Goal: Information Seeking & Learning: Understand process/instructions

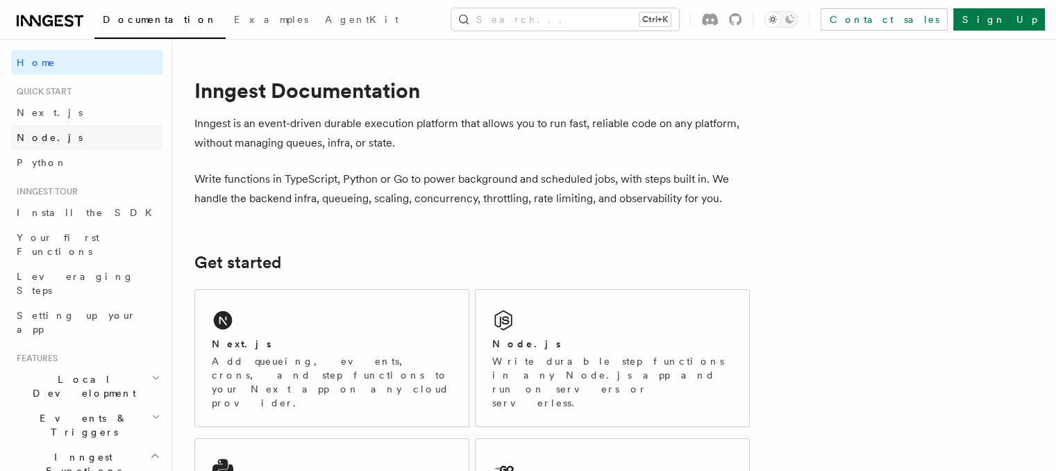
click at [38, 138] on span "Node.js" at bounding box center [50, 137] width 66 height 11
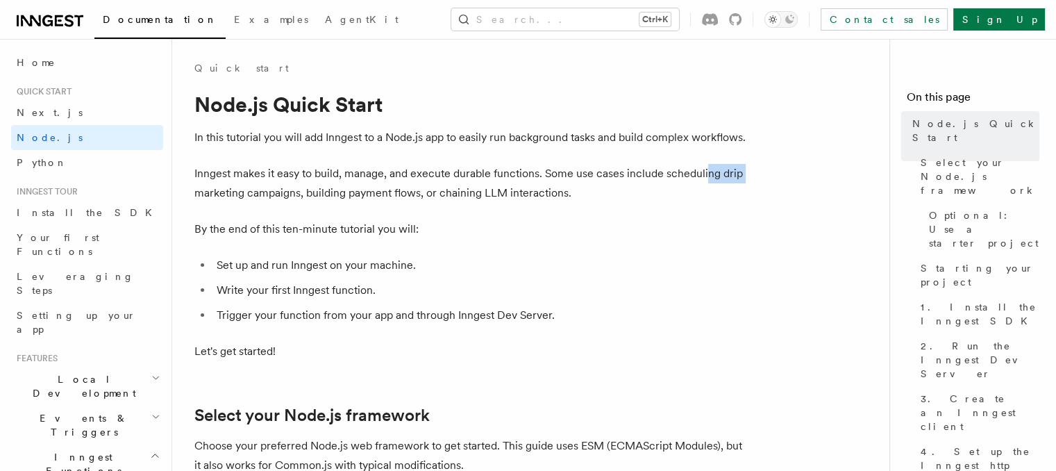
drag, startPoint x: 186, startPoint y: 184, endPoint x: 704, endPoint y: 156, distance: 518.9
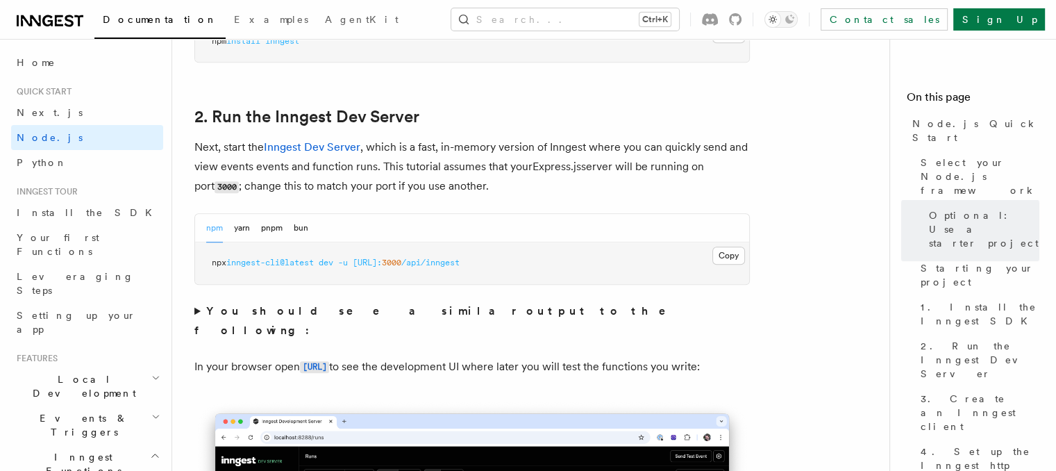
scroll to position [1039, 0]
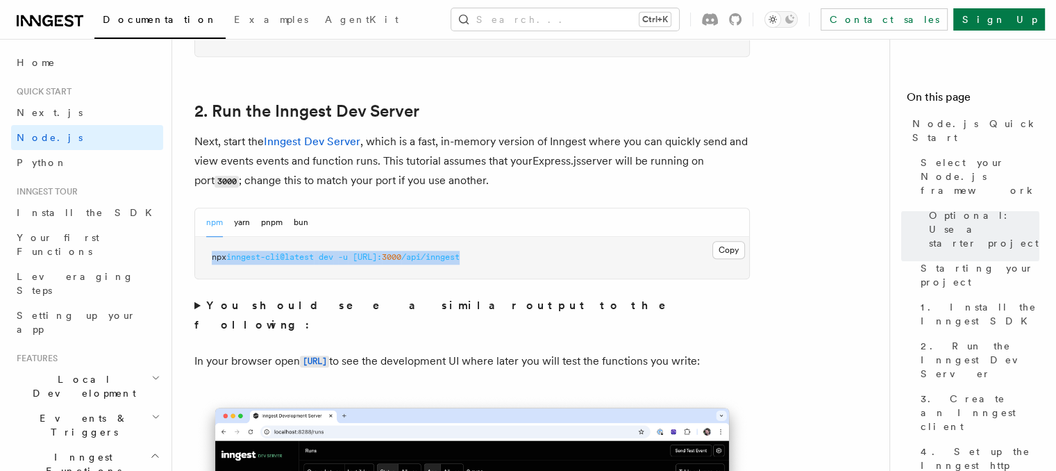
drag, startPoint x: 201, startPoint y: 254, endPoint x: 633, endPoint y: 251, distance: 432.7
click at [633, 251] on pre "npx inngest-cli@latest dev -u [URL]: 3000 /api/inngest" at bounding box center [472, 258] width 554 height 42
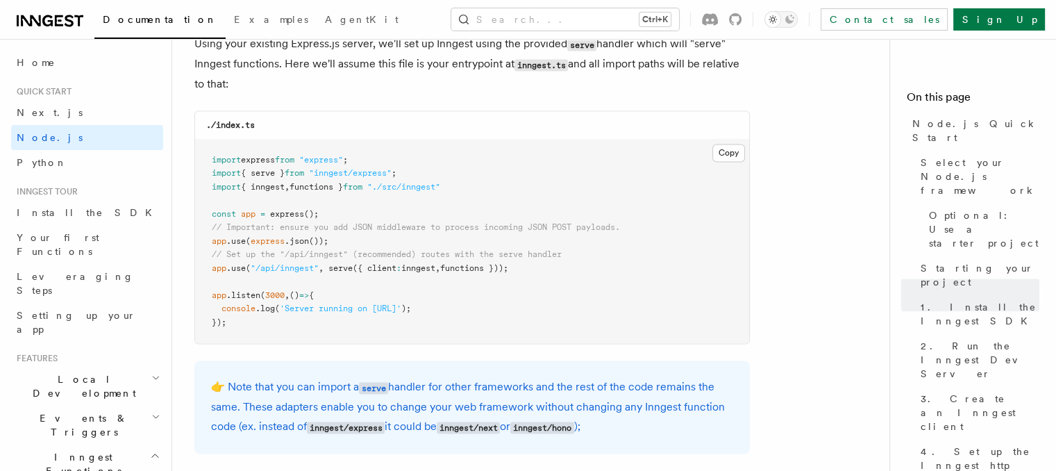
scroll to position [2161, 0]
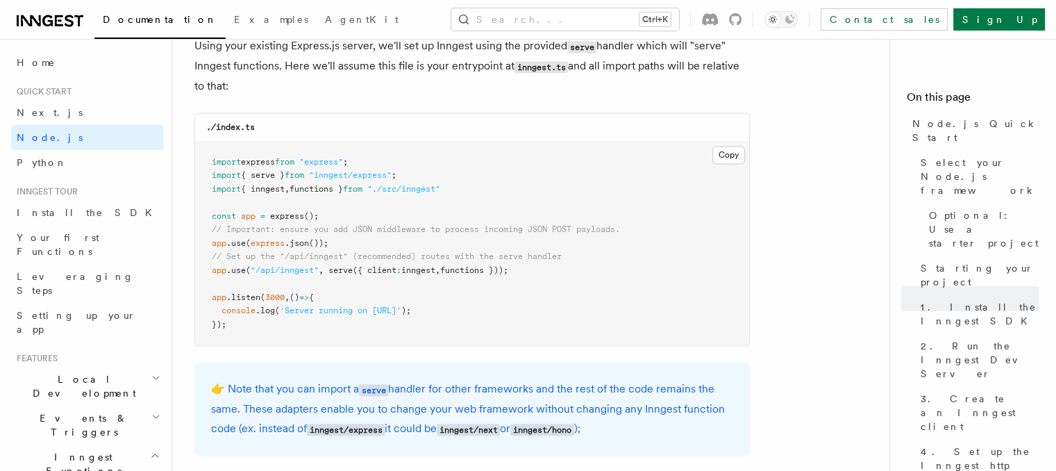
drag, startPoint x: 254, startPoint y: 275, endPoint x: 561, endPoint y: 275, distance: 307.7
click at [561, 275] on pre "import express from "express" ; import { serve } from "inngest/express" ; impor…" at bounding box center [472, 244] width 554 height 204
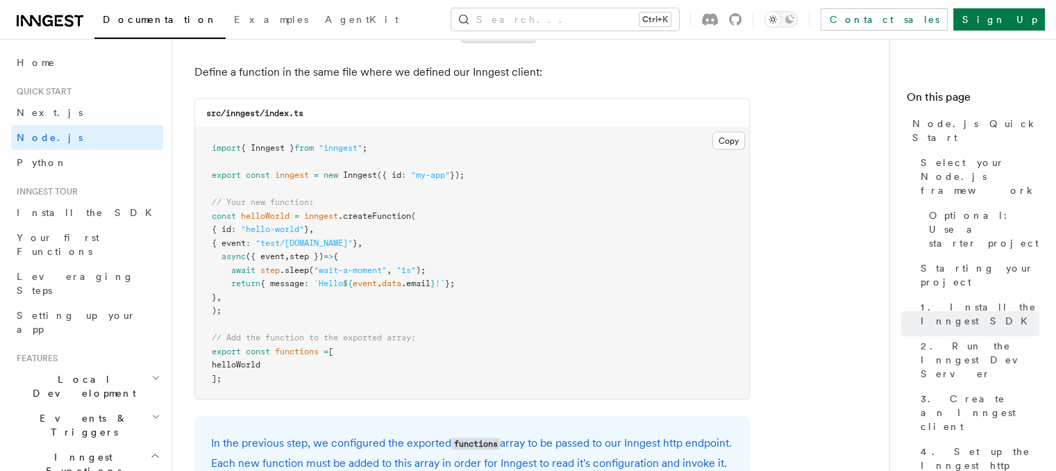
scroll to position [2801, 0]
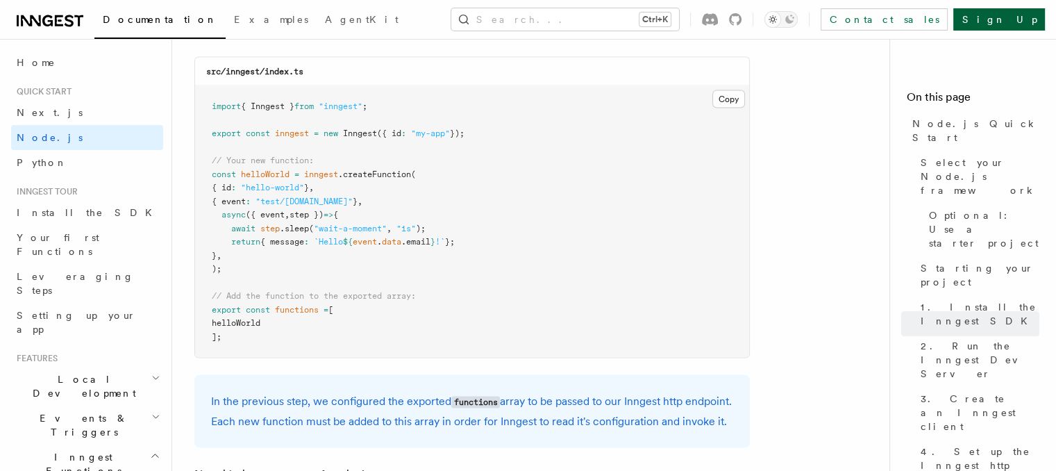
click at [1025, 20] on link "Sign Up" at bounding box center [1000, 19] width 92 height 22
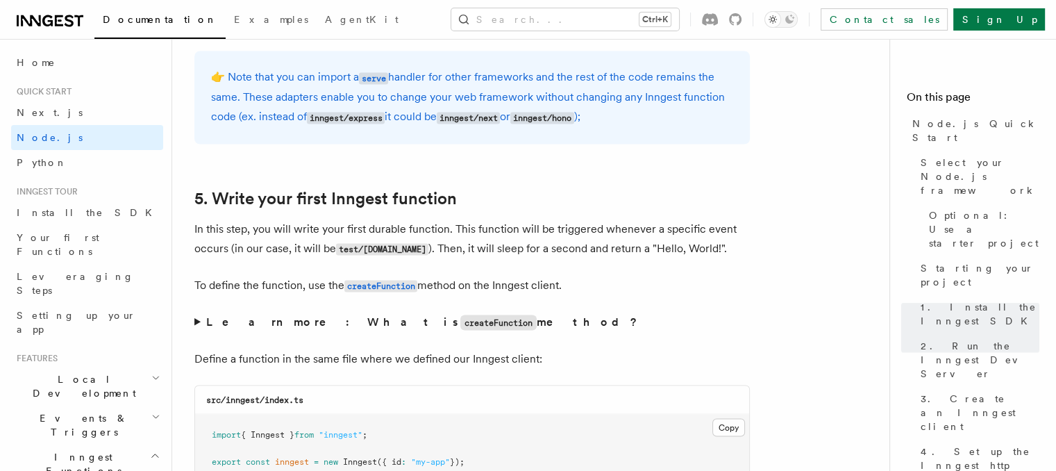
scroll to position [2349, 0]
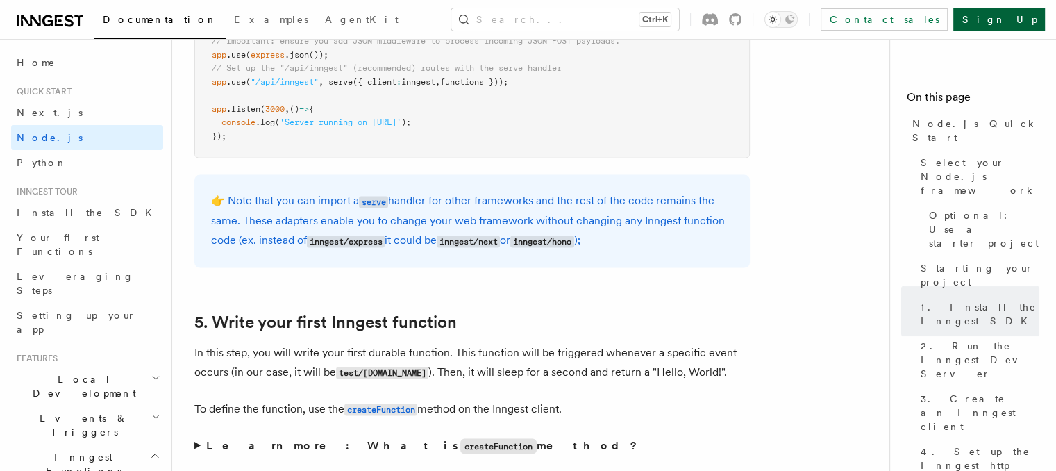
click at [1020, 16] on link "Sign Up" at bounding box center [1000, 19] width 92 height 22
click at [1005, 19] on link "Sign Up" at bounding box center [1000, 19] width 92 height 22
